Goal: Information Seeking & Learning: Learn about a topic

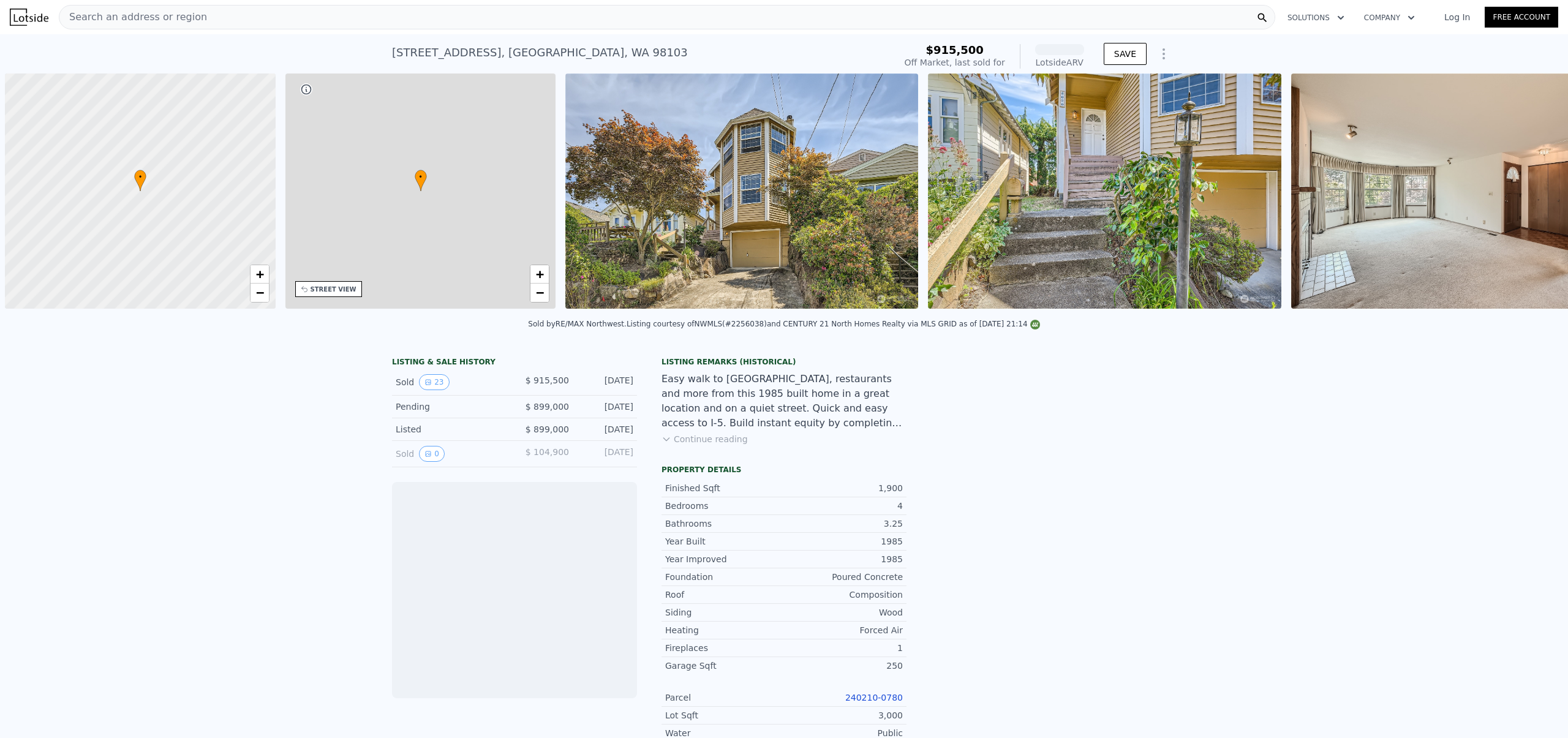
scroll to position [0, 5]
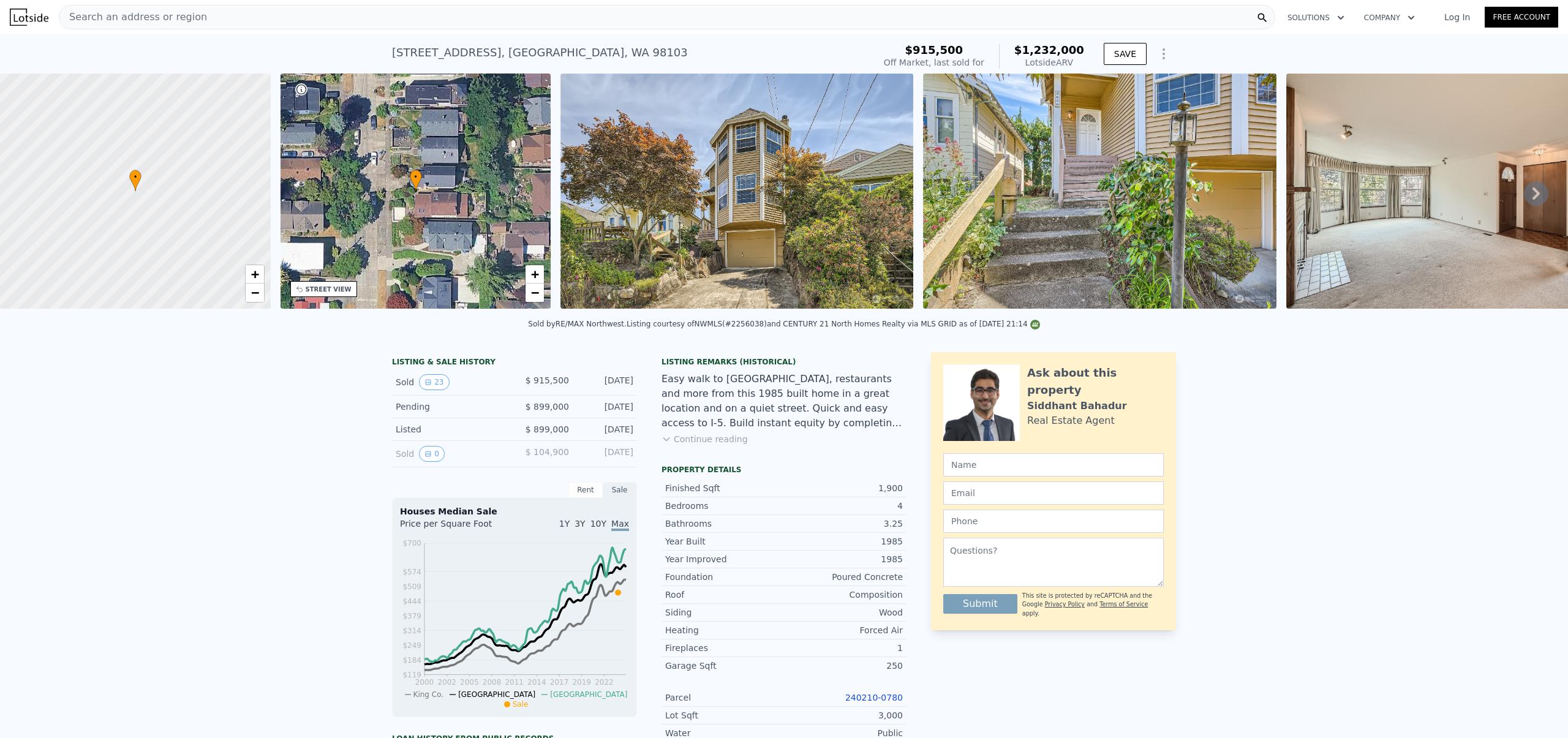
click at [681, 390] on div "Easy walk to [GEOGRAPHIC_DATA], restaurants and more from this 1985 built home …" at bounding box center [784, 400] width 245 height 59
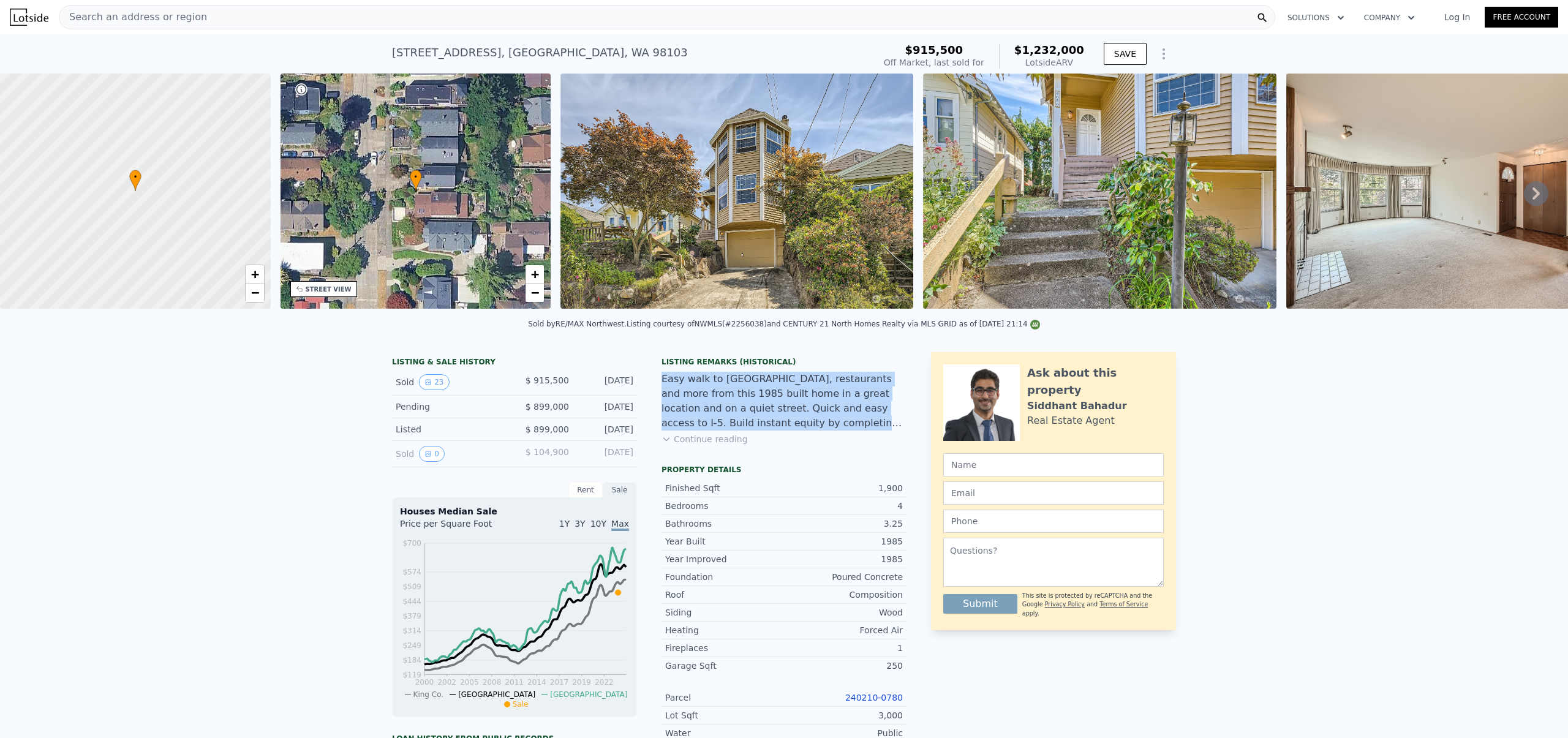
click at [681, 390] on div "Easy walk to [GEOGRAPHIC_DATA], restaurants and more from this 1985 built home …" at bounding box center [784, 400] width 245 height 59
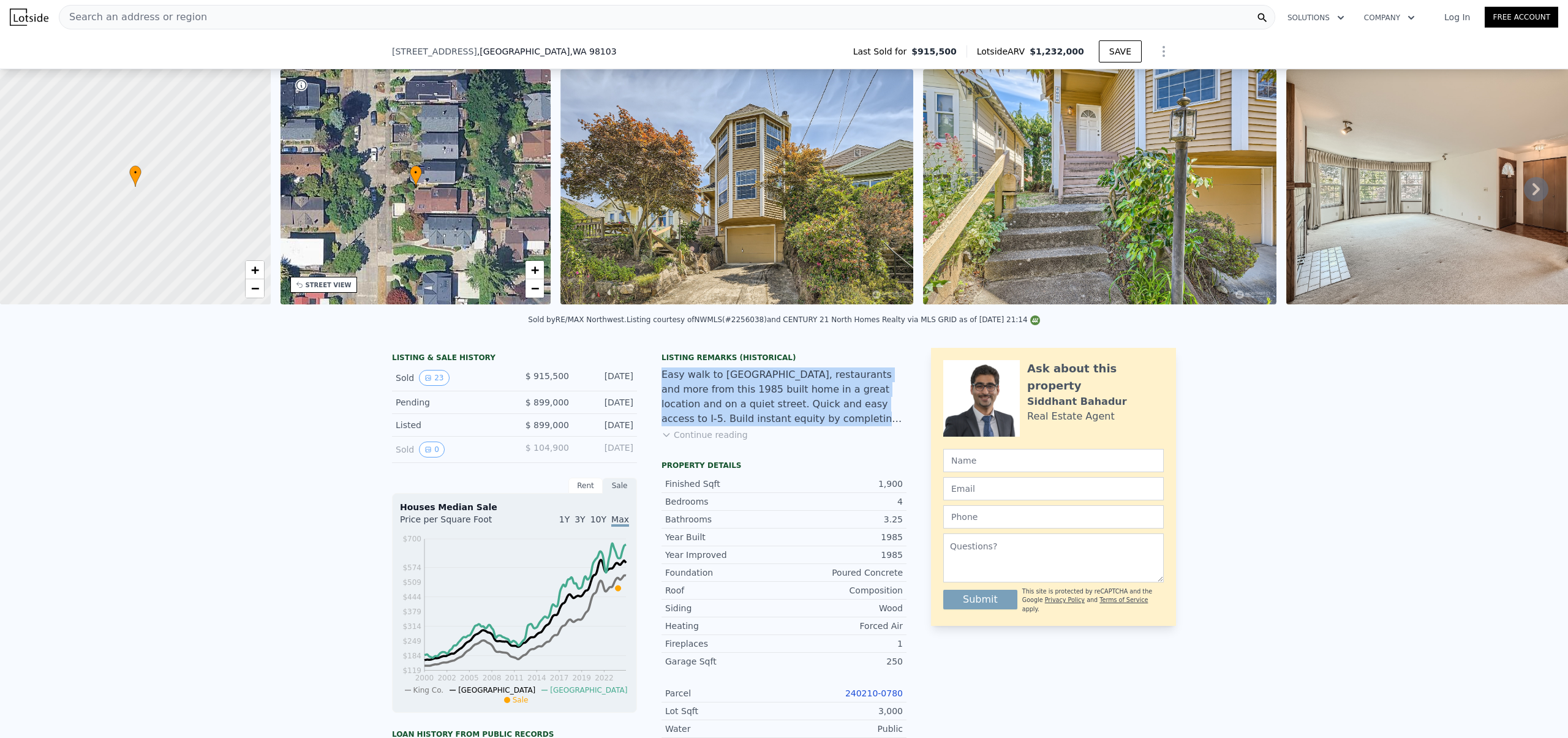
scroll to position [204, 0]
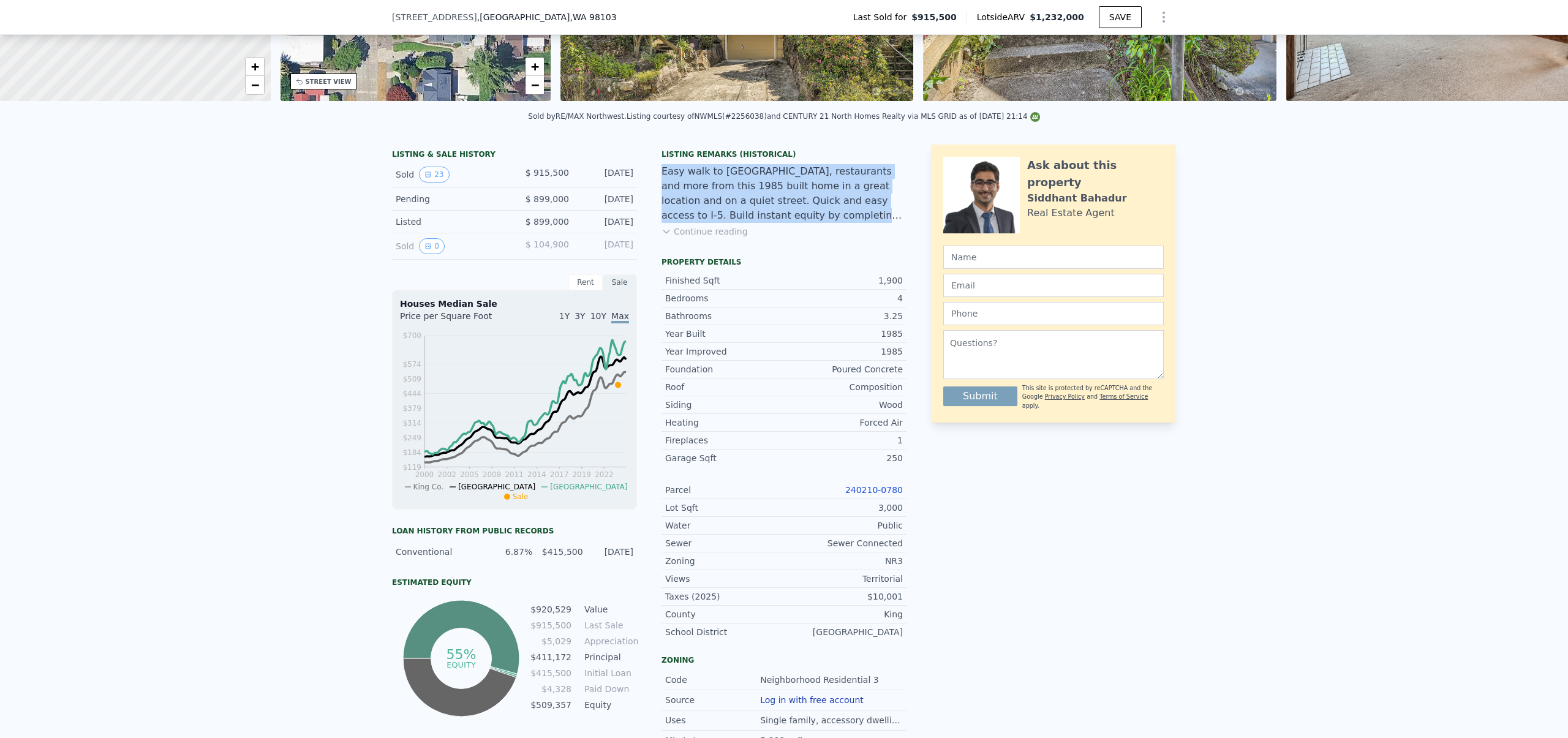
click at [885, 495] on link "240210-0780" at bounding box center [874, 489] width 58 height 10
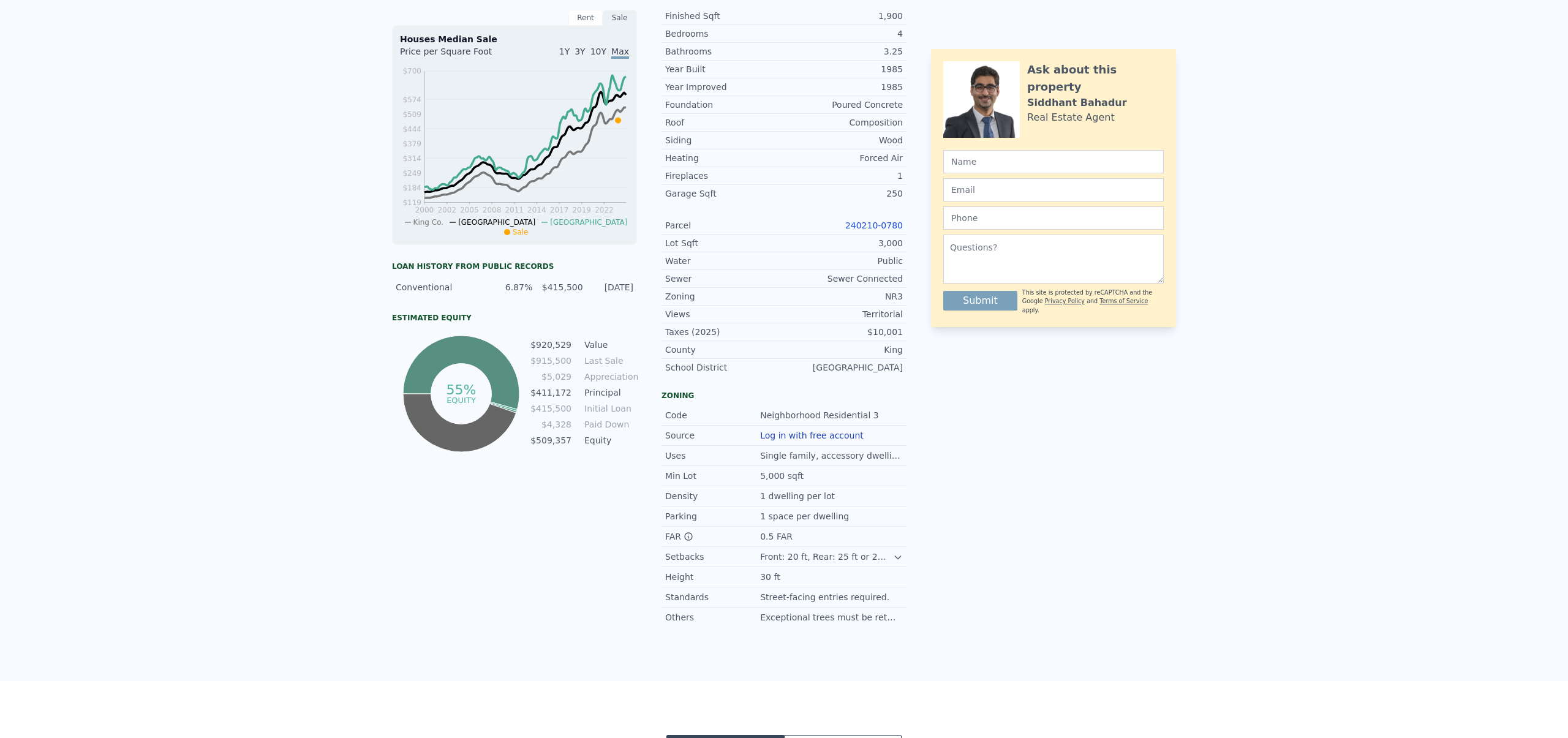
scroll to position [0, 0]
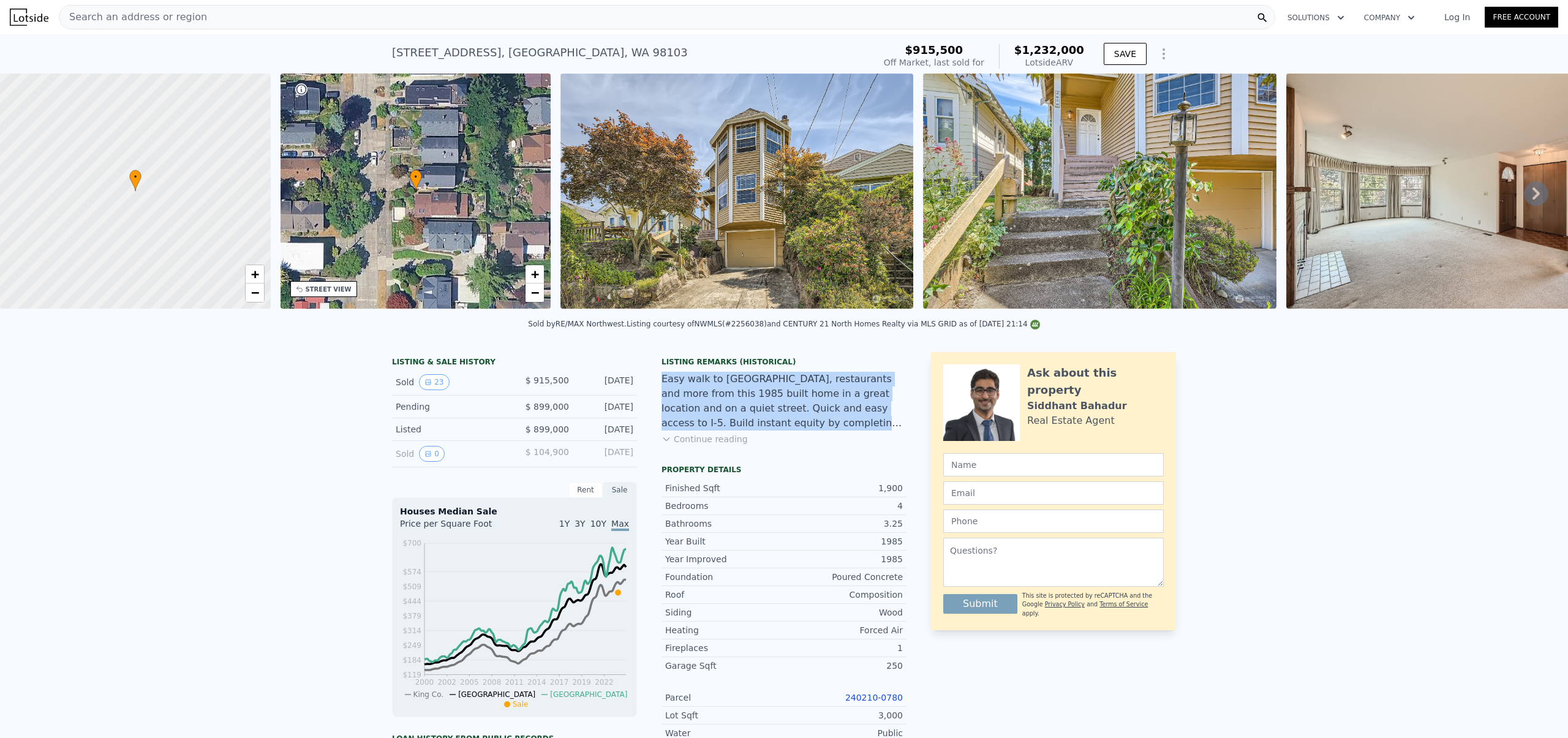
click at [734, 392] on div "Easy walk to [GEOGRAPHIC_DATA], restaurants and more from this 1985 built home …" at bounding box center [784, 400] width 245 height 59
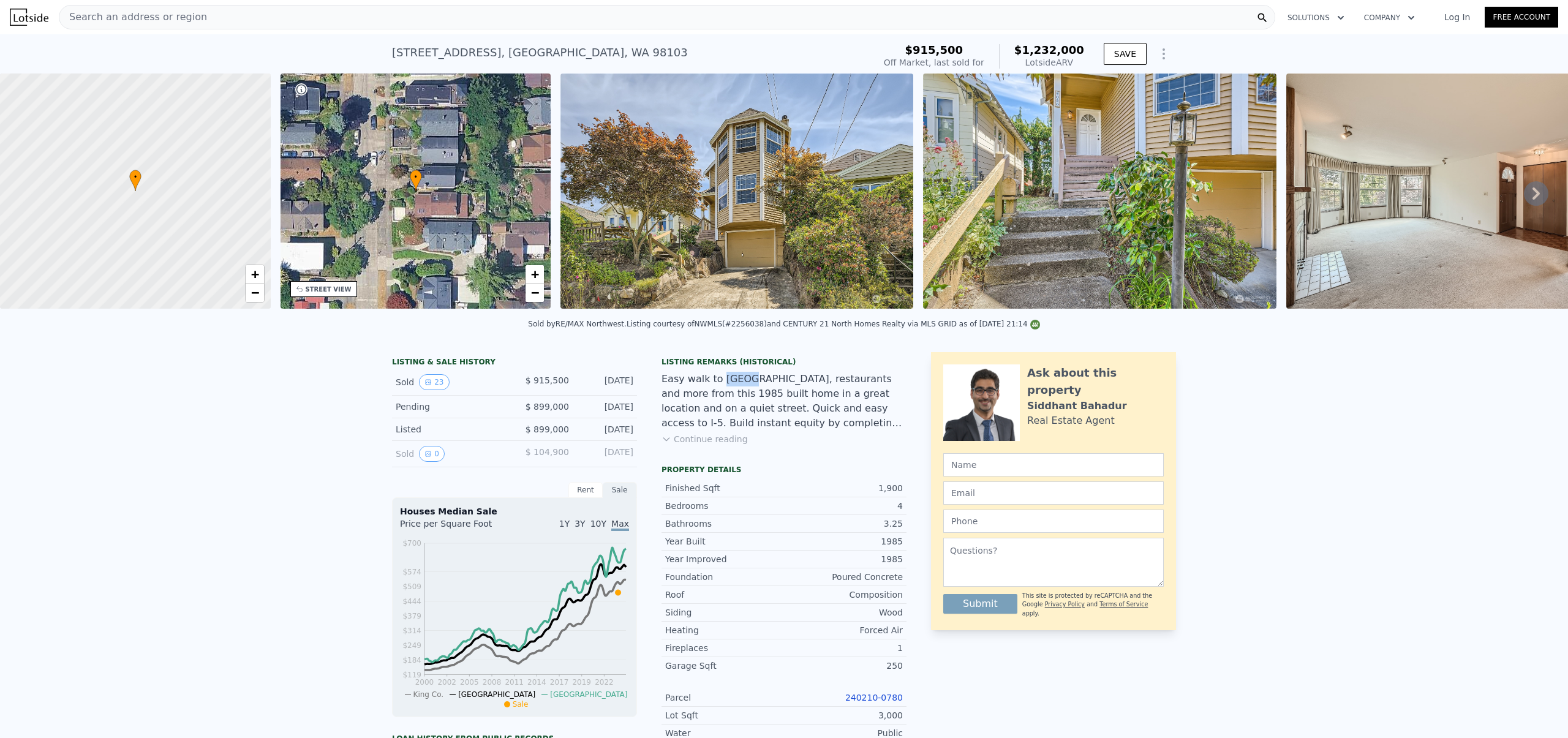
click at [733, 392] on div "Easy walk to [GEOGRAPHIC_DATA], restaurants and more from this 1985 built home …" at bounding box center [784, 400] width 245 height 59
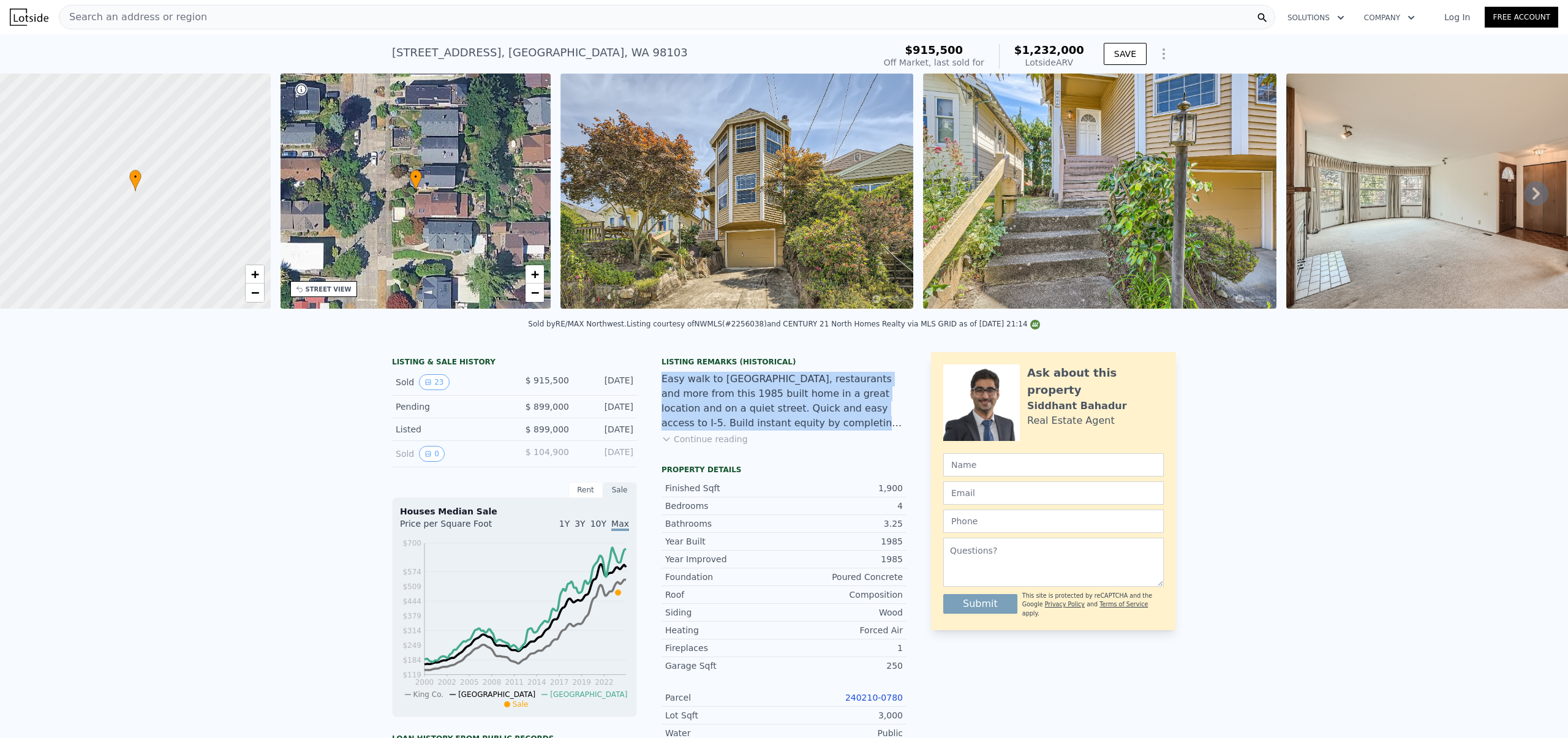
click at [733, 392] on div "Easy walk to [GEOGRAPHIC_DATA], restaurants and more from this 1985 built home …" at bounding box center [784, 400] width 245 height 59
click at [729, 392] on div "Easy walk to [GEOGRAPHIC_DATA], restaurants and more from this 1985 built home …" at bounding box center [784, 400] width 245 height 59
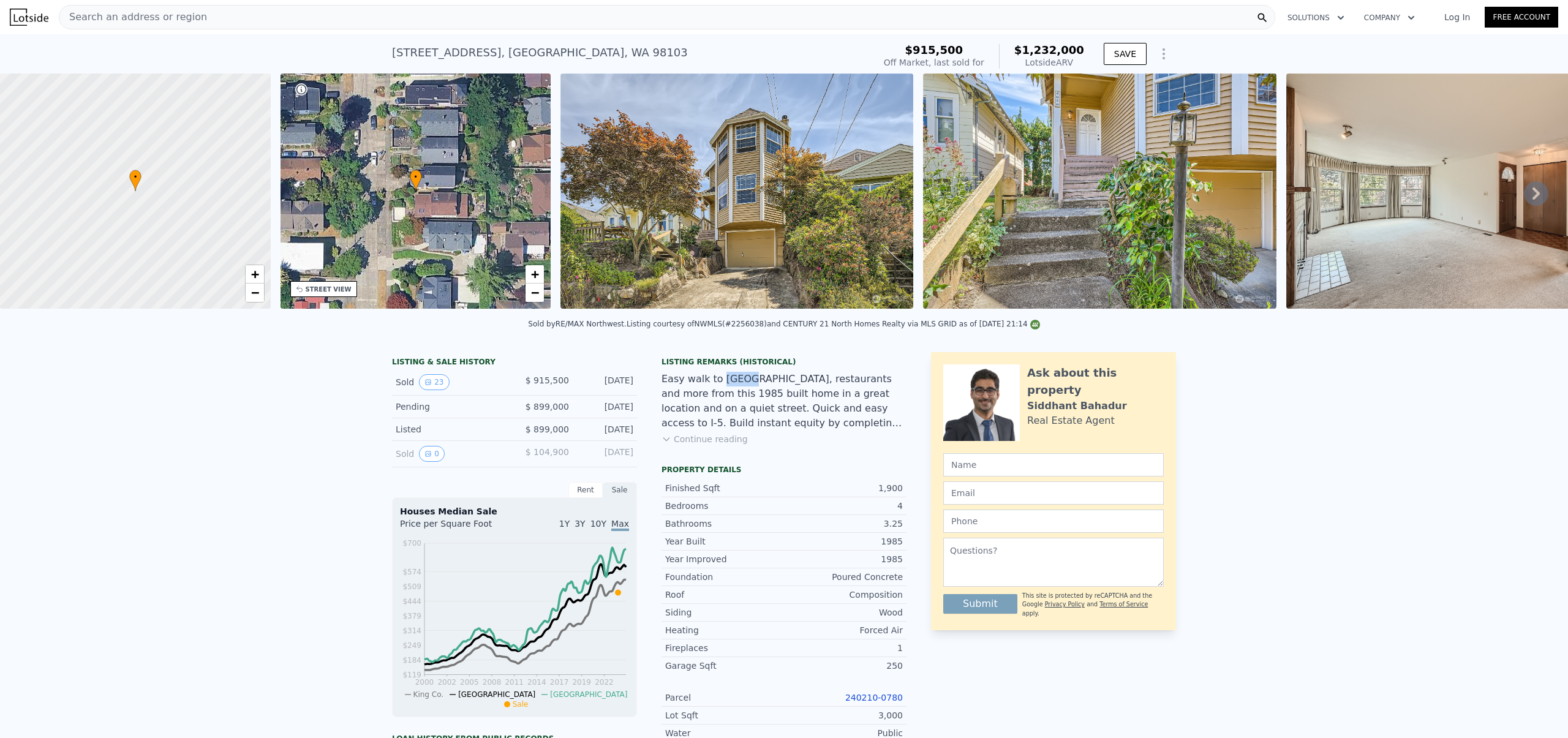
click at [729, 392] on div "Easy walk to [GEOGRAPHIC_DATA], restaurants and more from this 1985 built home …" at bounding box center [784, 400] width 245 height 59
